Goal: Transaction & Acquisition: Download file/media

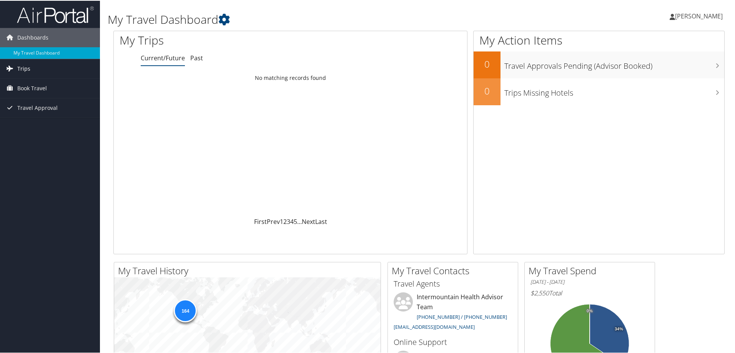
click at [15, 66] on icon at bounding box center [10, 68] width 12 height 12
click at [40, 93] on link "Past Trips" at bounding box center [50, 95] width 100 height 12
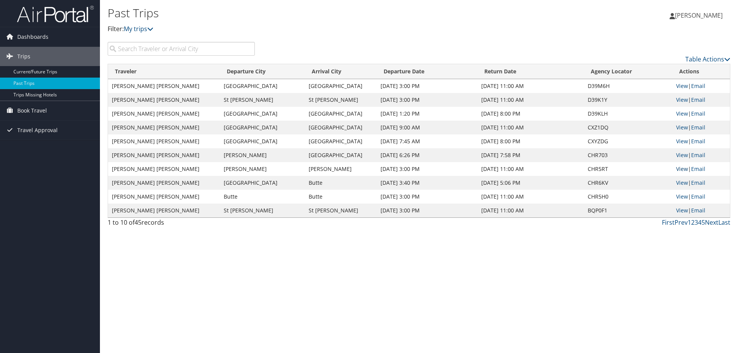
click at [684, 171] on link "View" at bounding box center [682, 168] width 12 height 7
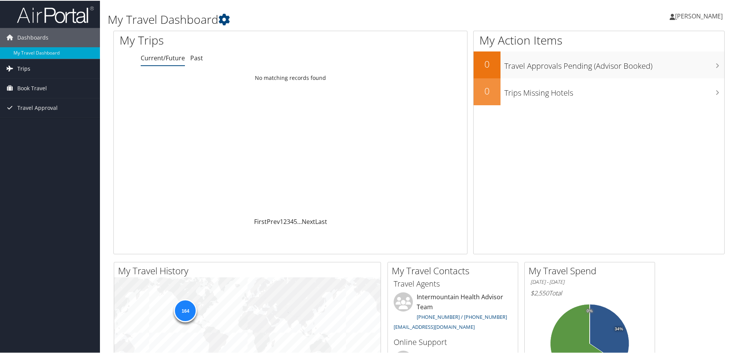
click at [56, 72] on link "Trips" at bounding box center [50, 67] width 100 height 19
click at [51, 97] on link "Past Trips" at bounding box center [50, 95] width 100 height 12
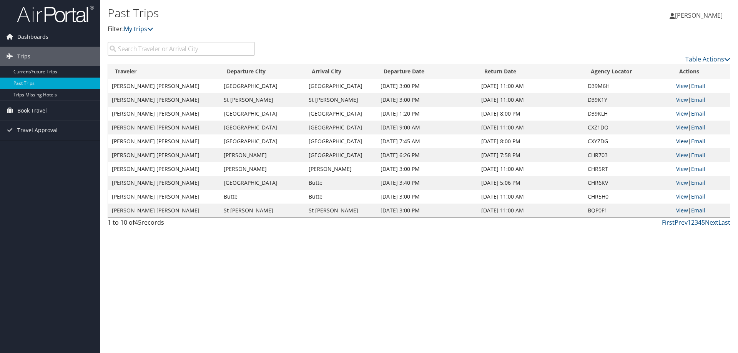
click at [682, 142] on link "View" at bounding box center [682, 141] width 12 height 7
click at [679, 113] on link "View" at bounding box center [682, 113] width 12 height 7
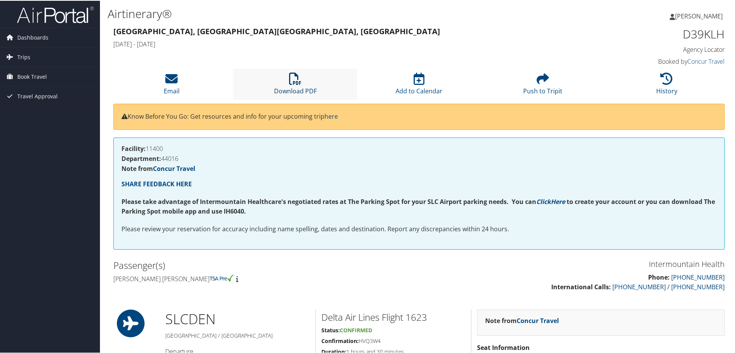
click at [291, 81] on icon at bounding box center [295, 78] width 12 height 12
click at [291, 89] on link "Download PDF" at bounding box center [295, 85] width 43 height 18
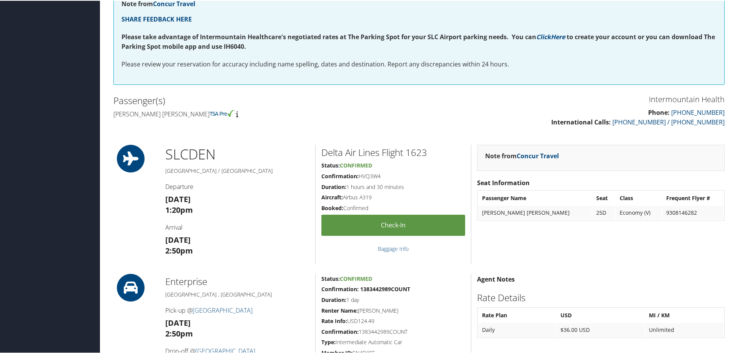
scroll to position [192, 0]
